Goal: Transaction & Acquisition: Book appointment/travel/reservation

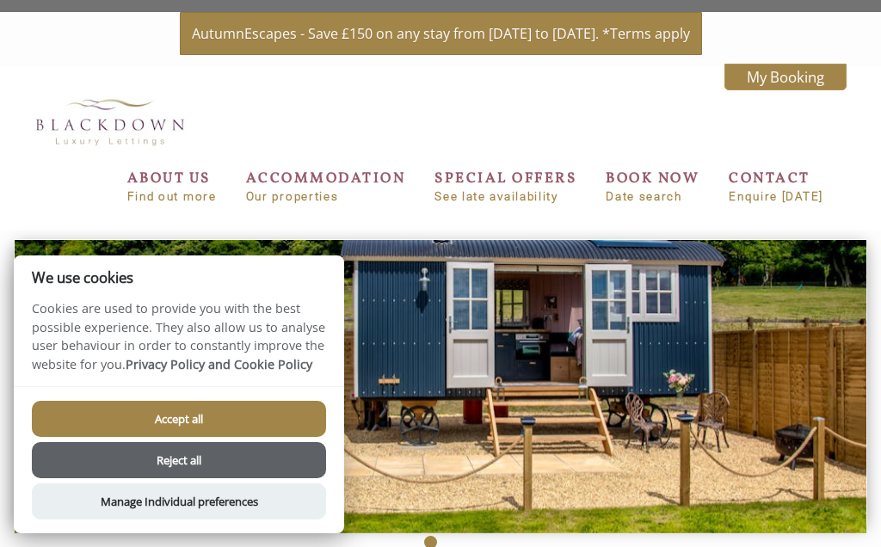
click at [118, 411] on button "Accept all" at bounding box center [179, 419] width 294 height 36
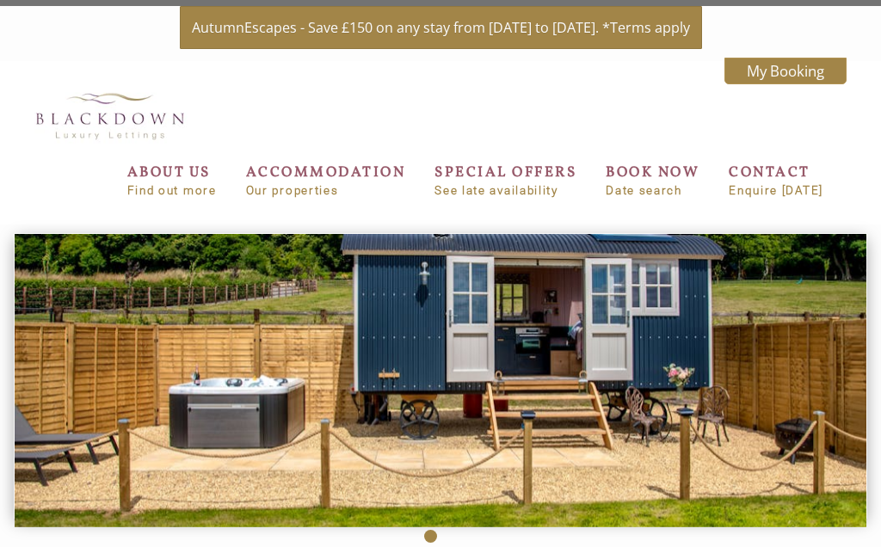
scroll to position [3, 0]
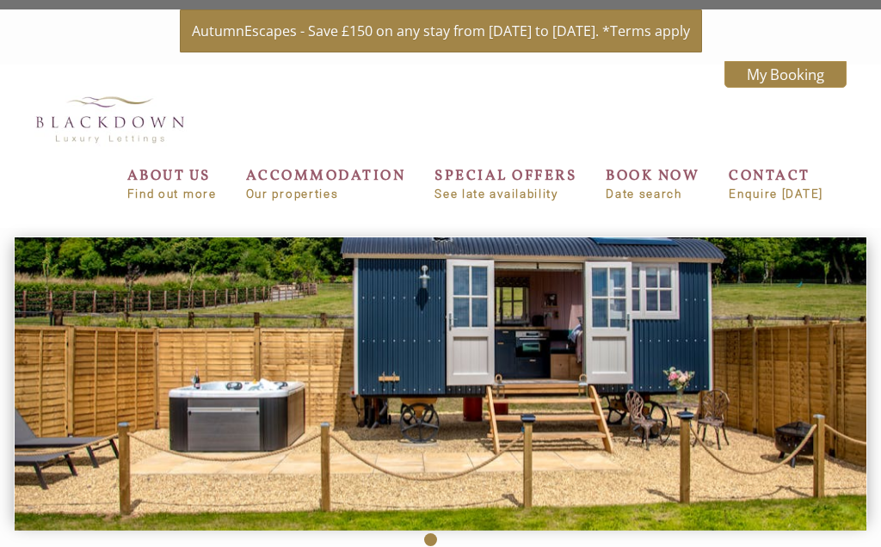
click at [674, 317] on img at bounding box center [441, 383] width 852 height 293
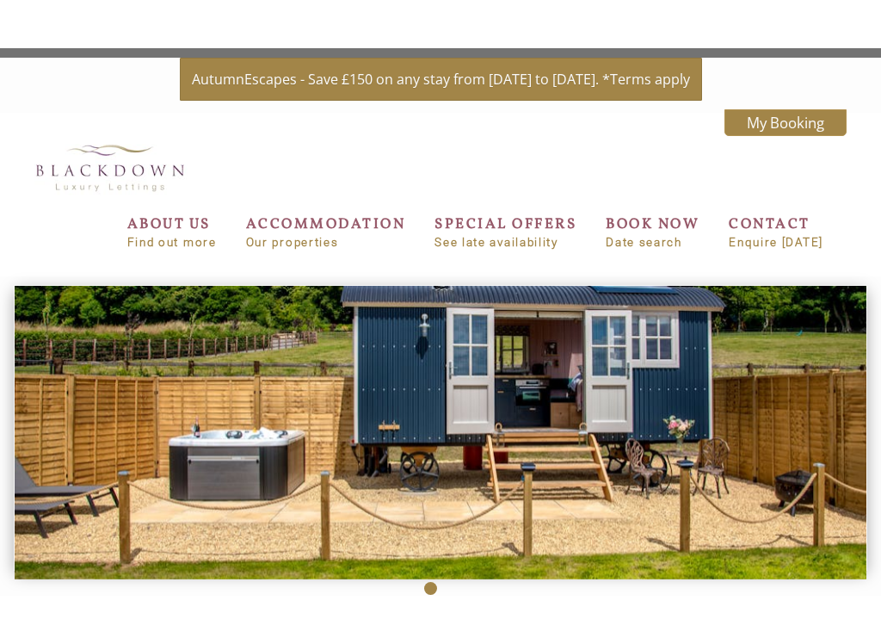
scroll to position [0, 0]
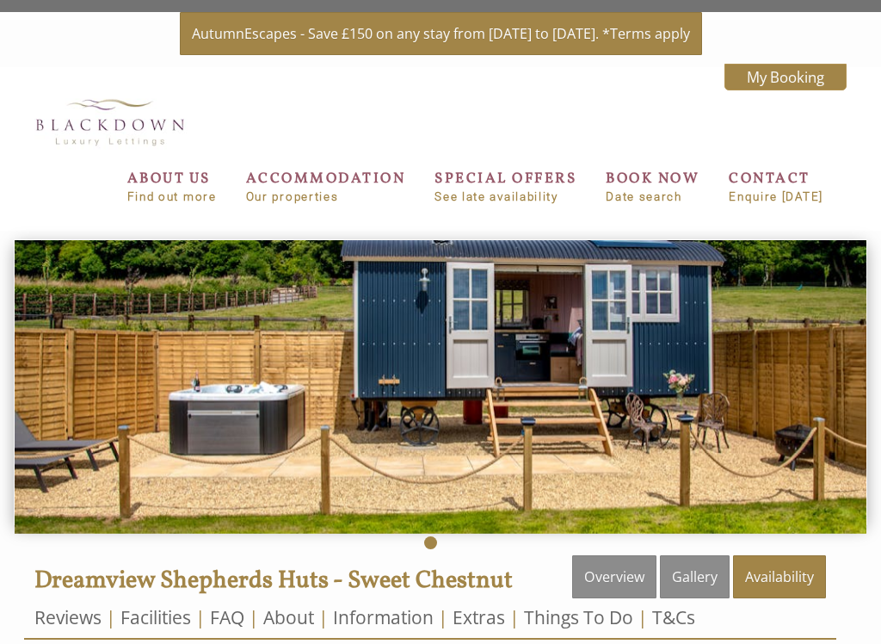
click at [259, 183] on link "ACCOMMODATION Our properties" at bounding box center [326, 186] width 160 height 34
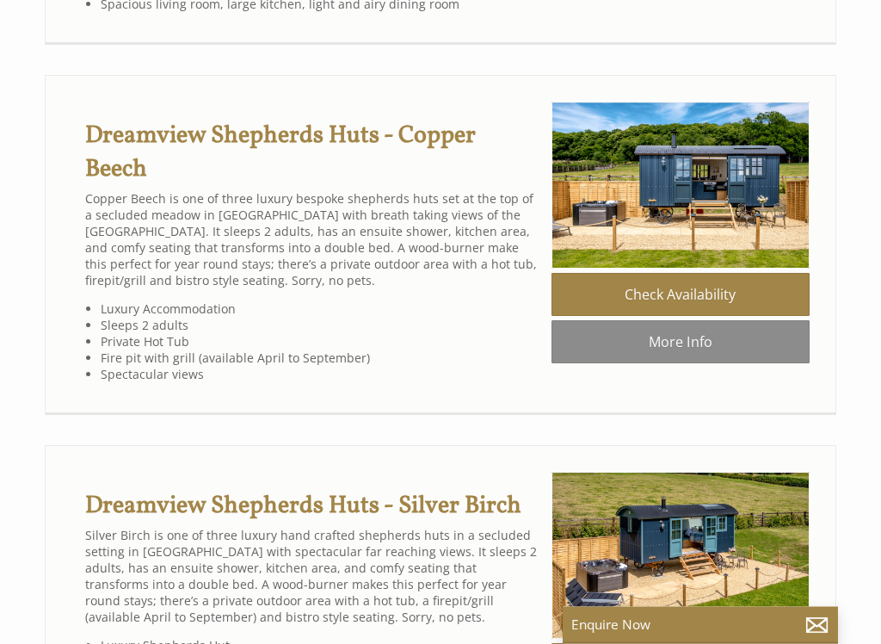
scroll to position [1491, 0]
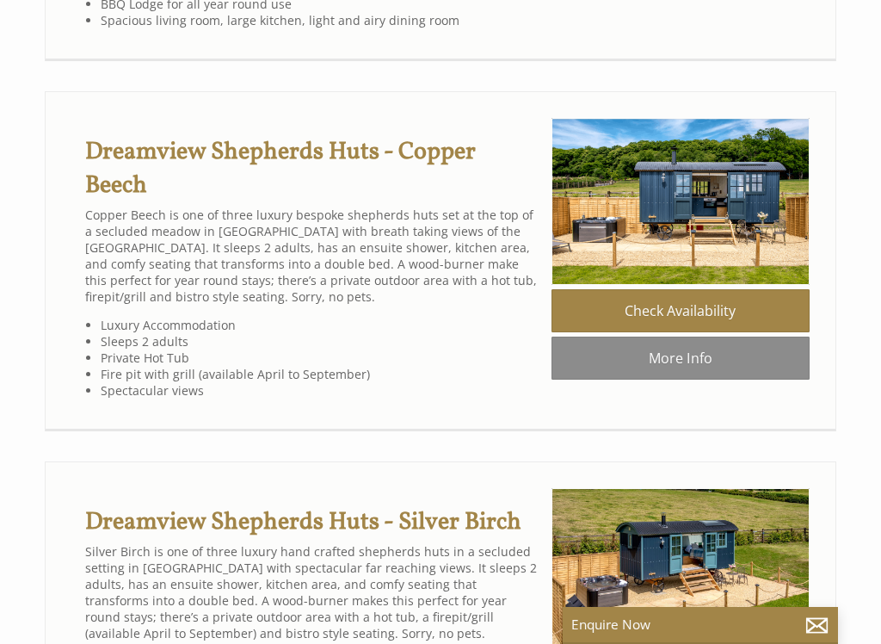
click at [716, 211] on img at bounding box center [680, 202] width 258 height 168
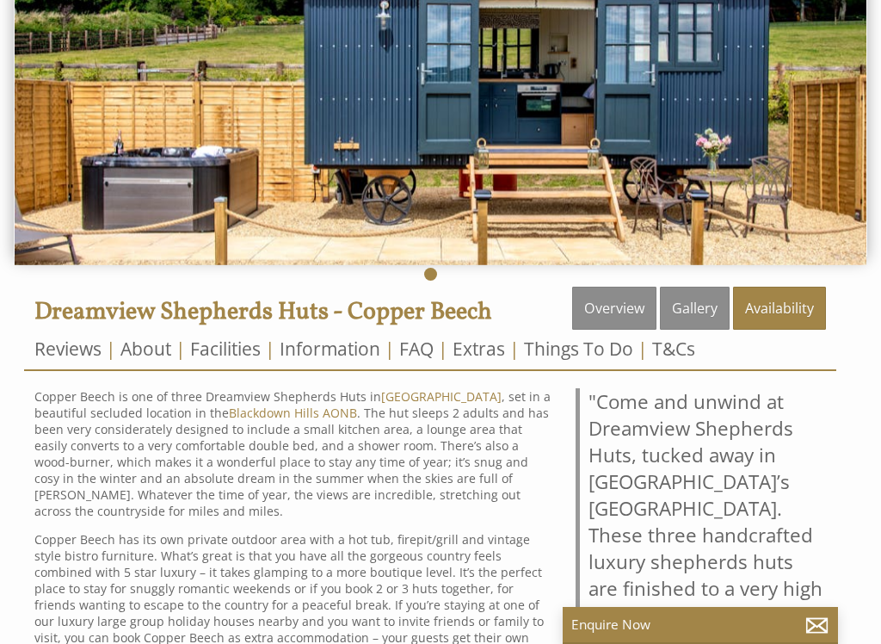
scroll to position [250, 0]
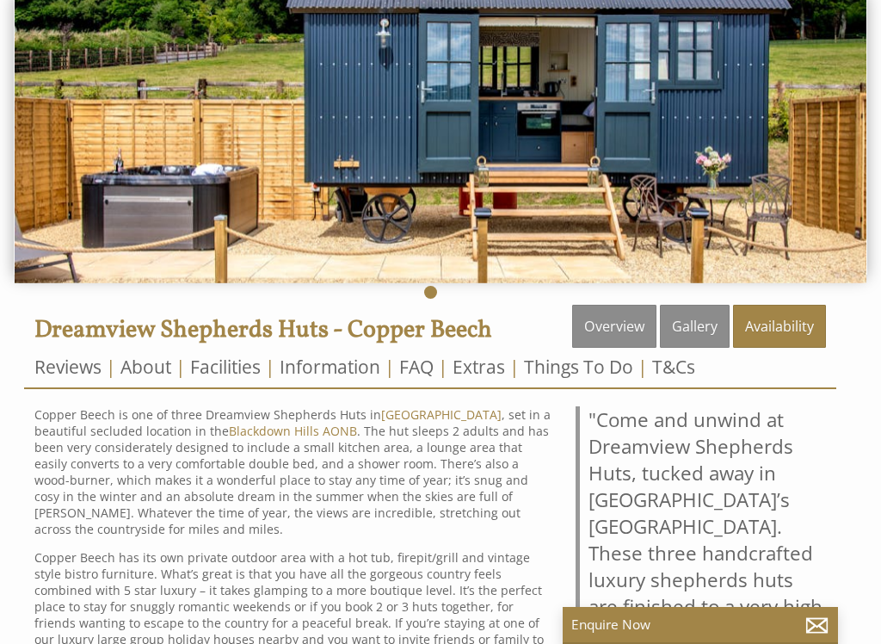
click at [843, 127] on img at bounding box center [441, 136] width 852 height 293
click at [835, 140] on img at bounding box center [441, 136] width 852 height 293
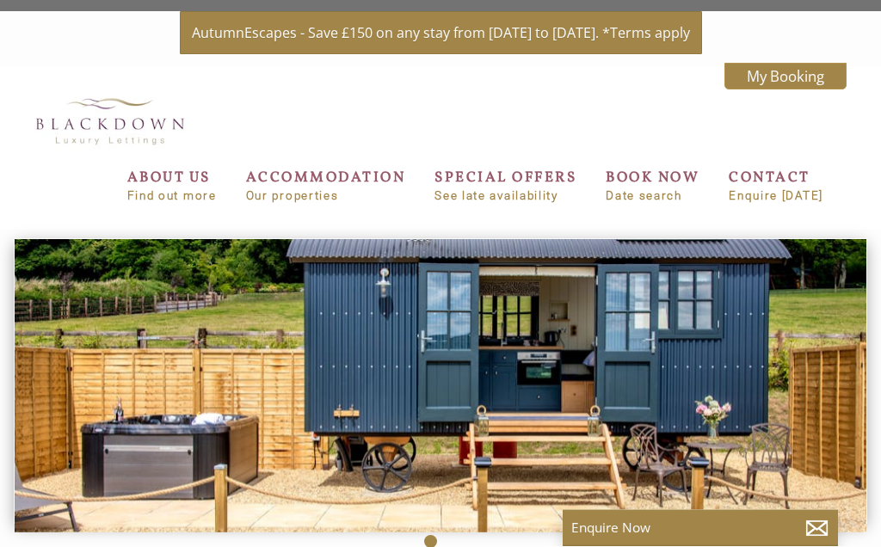
scroll to position [0, 0]
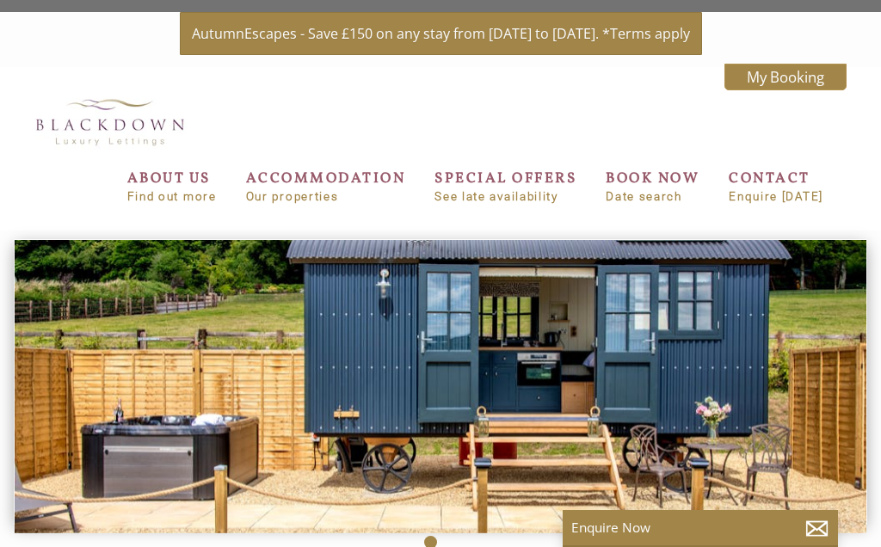
click at [646, 346] on img at bounding box center [441, 386] width 852 height 293
click at [656, 337] on img at bounding box center [441, 386] width 852 height 293
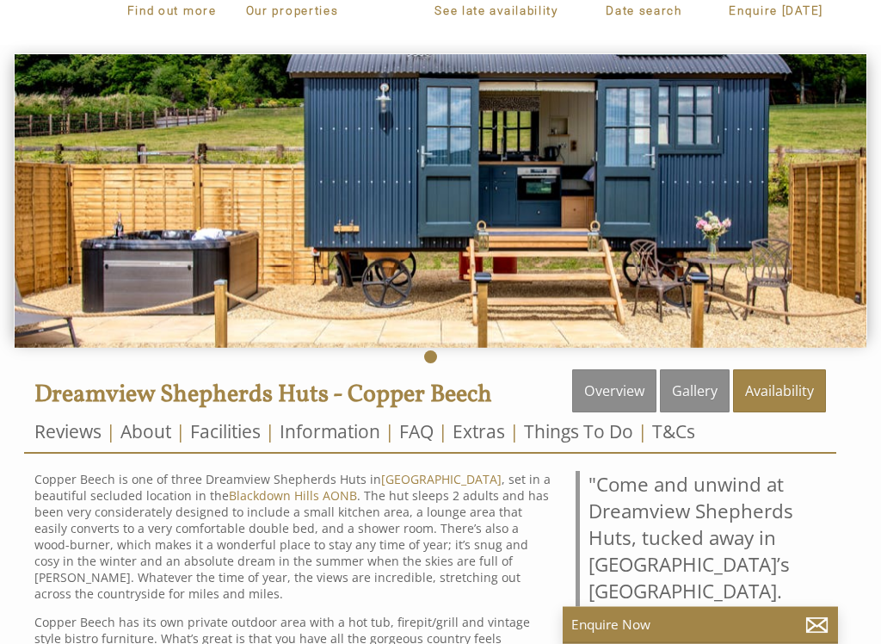
scroll to position [205, 0]
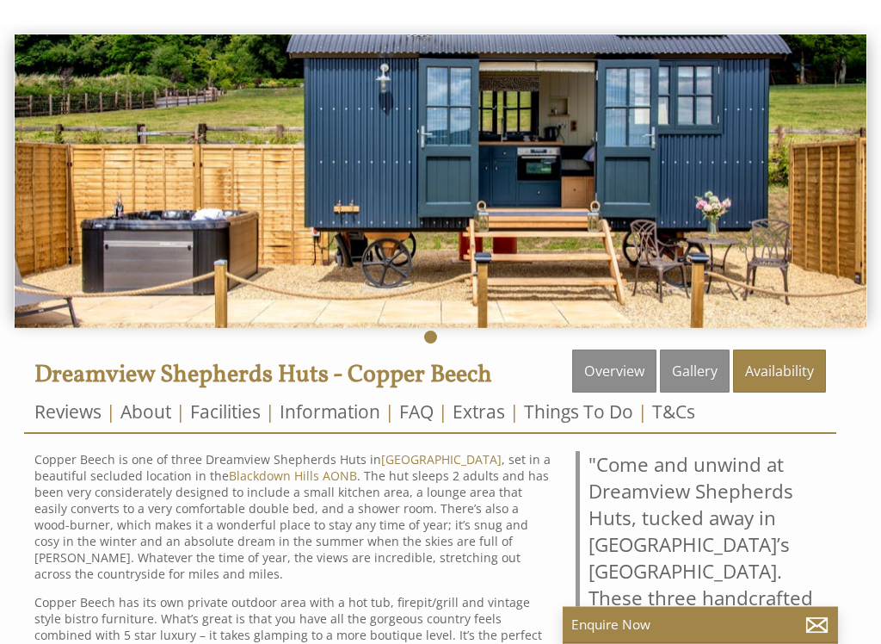
click at [614, 361] on link "Overview" at bounding box center [614, 371] width 84 height 43
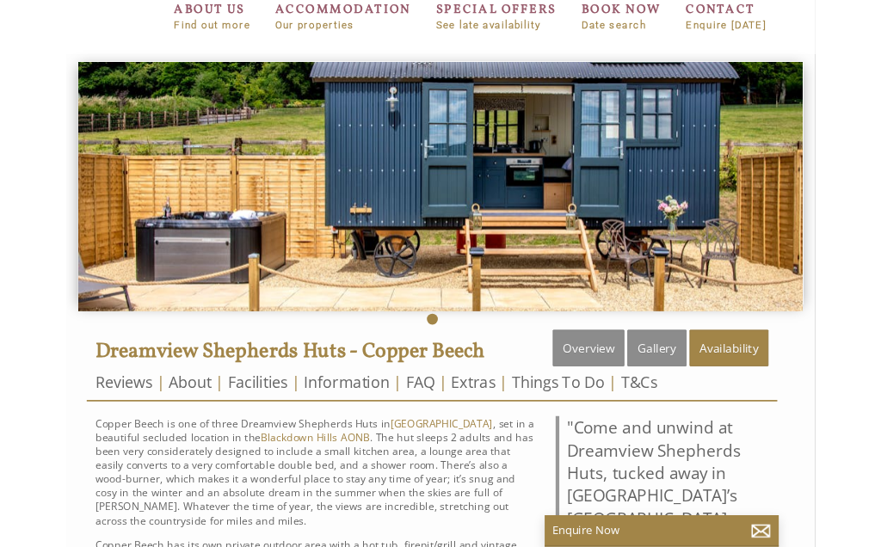
scroll to position [106, 0]
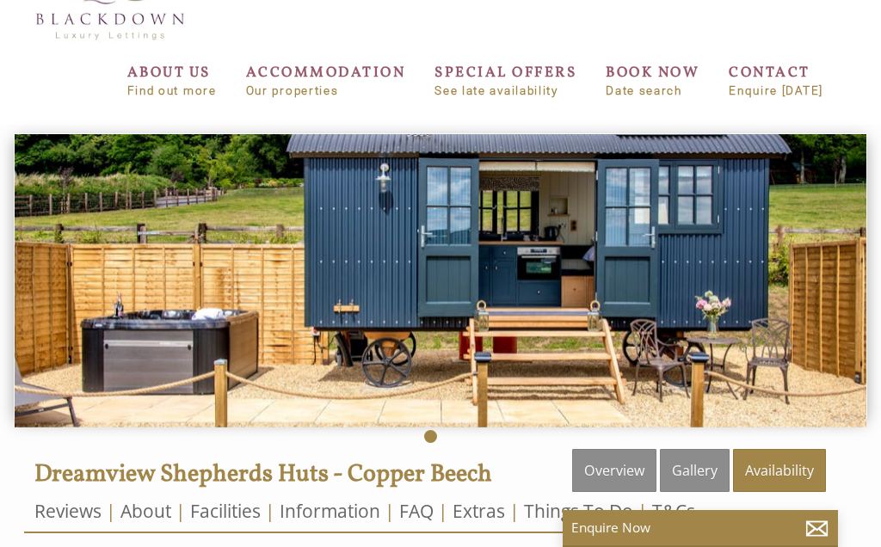
click at [725, 239] on img at bounding box center [441, 280] width 852 height 293
click at [742, 253] on img at bounding box center [441, 280] width 852 height 293
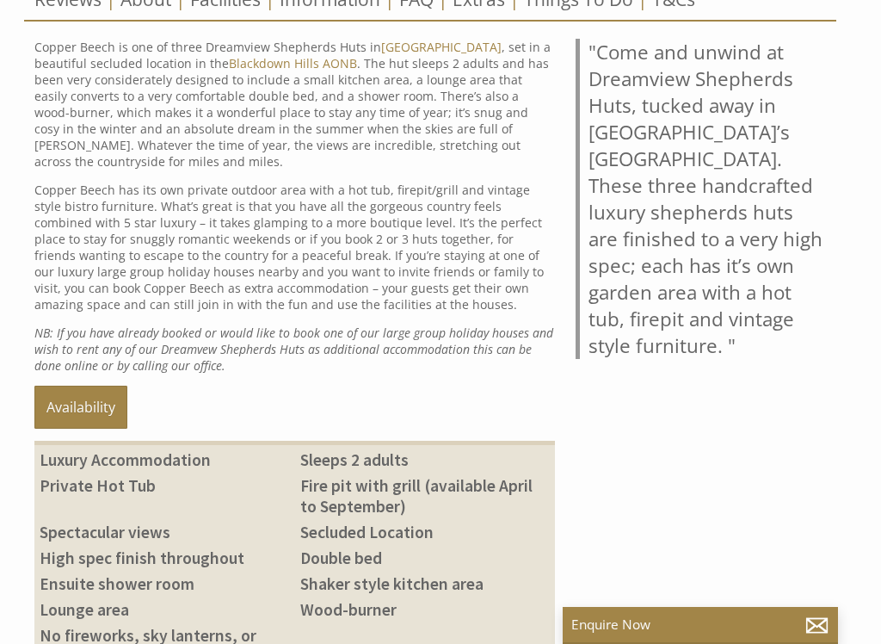
scroll to position [634, 0]
